Goal: Check status

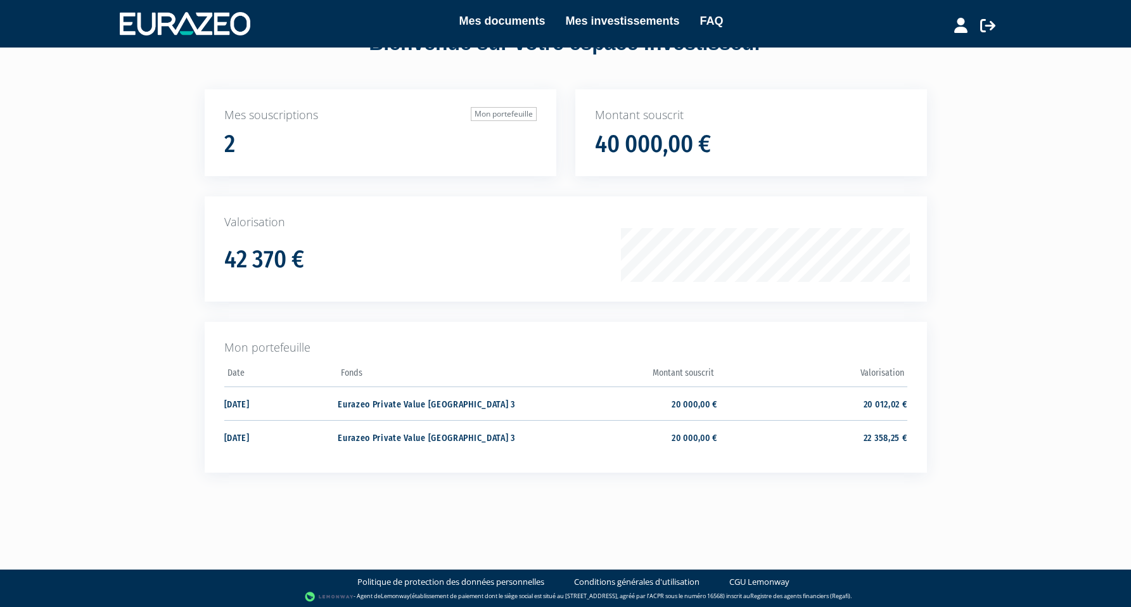
scroll to position [54, 0]
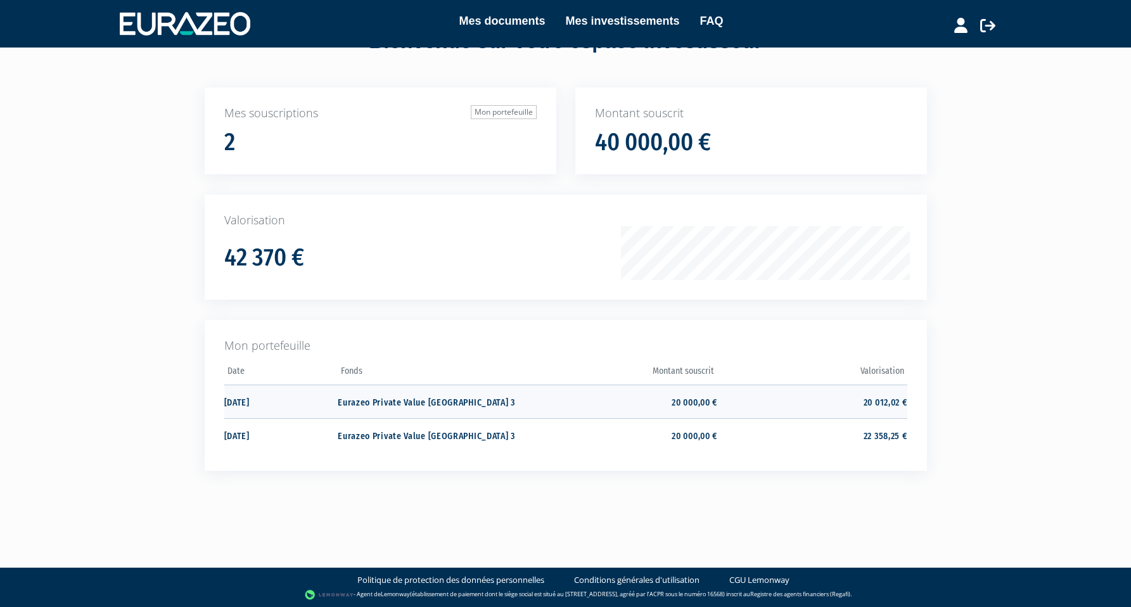
click at [433, 398] on td "Eurazeo Private Value [GEOGRAPHIC_DATA] 3" at bounding box center [432, 402] width 189 height 34
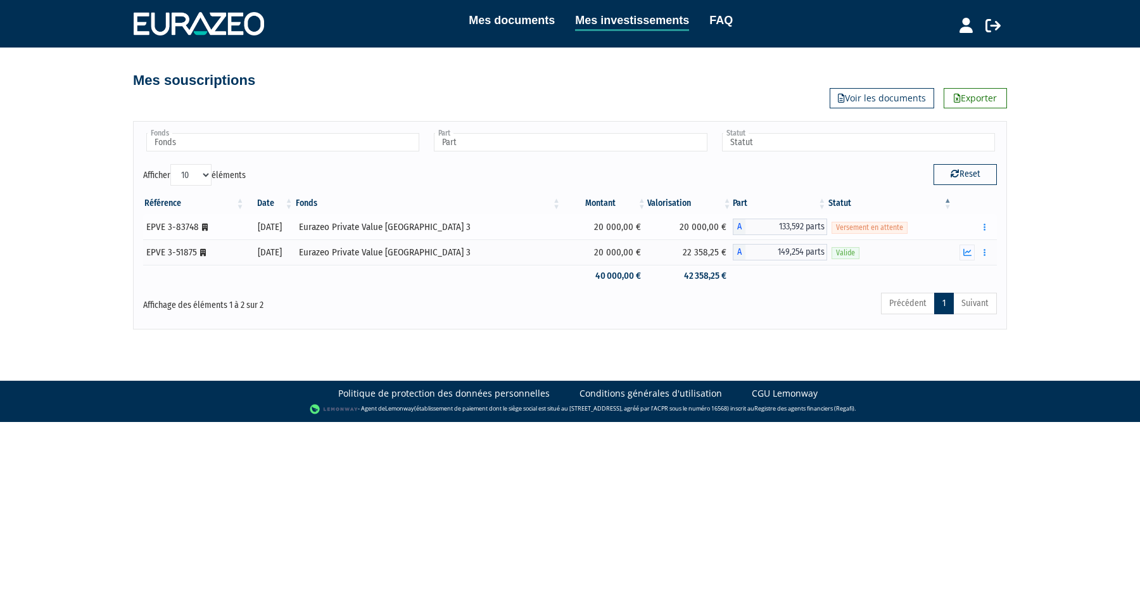
click at [845, 226] on span "Versement en attente" at bounding box center [870, 228] width 76 height 12
click at [384, 227] on div "Eurazeo Private Value [GEOGRAPHIC_DATA] 3" at bounding box center [428, 226] width 258 height 13
